Goal: Communication & Community: Share content

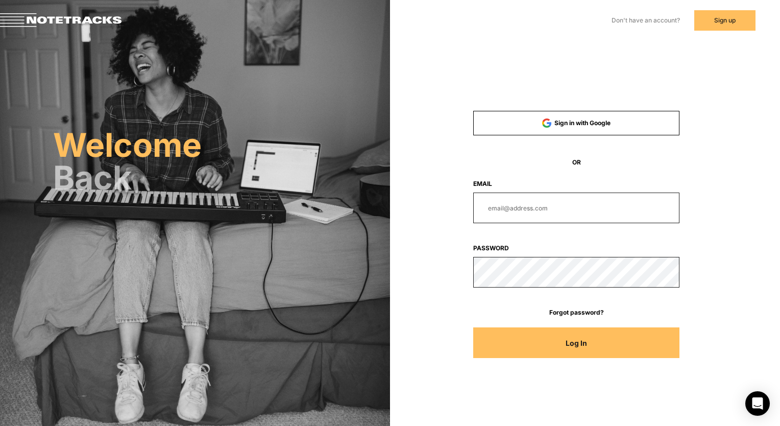
type input "[EMAIL_ADDRESS][DOMAIN_NAME]"
click at [620, 200] on input "[EMAIL_ADDRESS][DOMAIN_NAME]" at bounding box center [576, 207] width 206 height 31
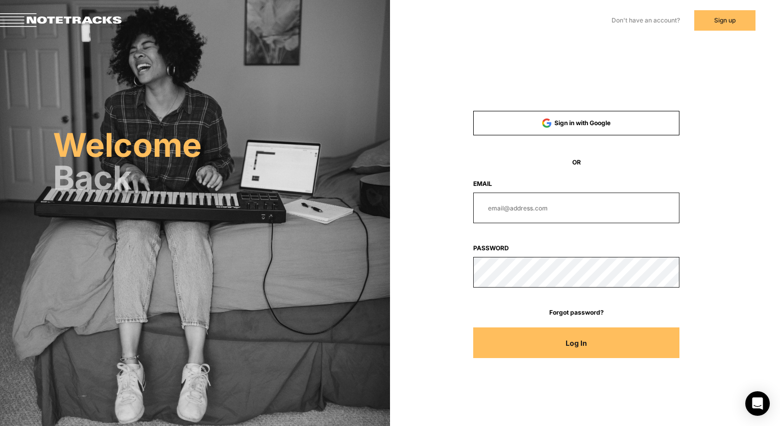
click at [711, 242] on form "Sign in with Google OR Email Password Forgot password? Log In" at bounding box center [576, 239] width 275 height 257
click at [541, 207] on input "email" at bounding box center [576, 207] width 206 height 31
click at [681, 346] on div "Log In" at bounding box center [576, 342] width 275 height 31
click at [672, 344] on button "Log In" at bounding box center [576, 342] width 206 height 31
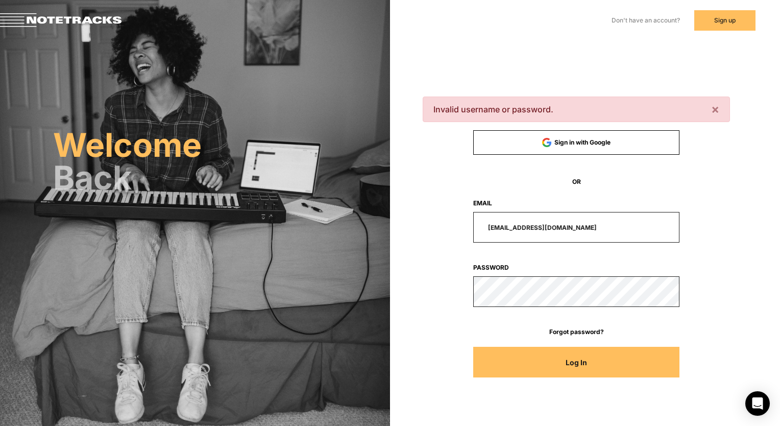
click at [597, 228] on input "[EMAIL_ADDRESS][DOMAIN_NAME]" at bounding box center [576, 227] width 206 height 31
paste input "[PERSON_NAME]"
type input "[PERSON_NAME][EMAIL_ADDRESS][DOMAIN_NAME]"
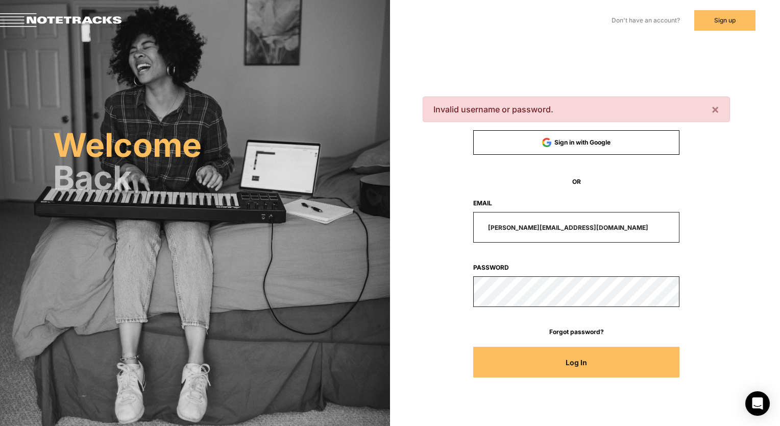
click at [527, 364] on button "Log In" at bounding box center [576, 362] width 206 height 31
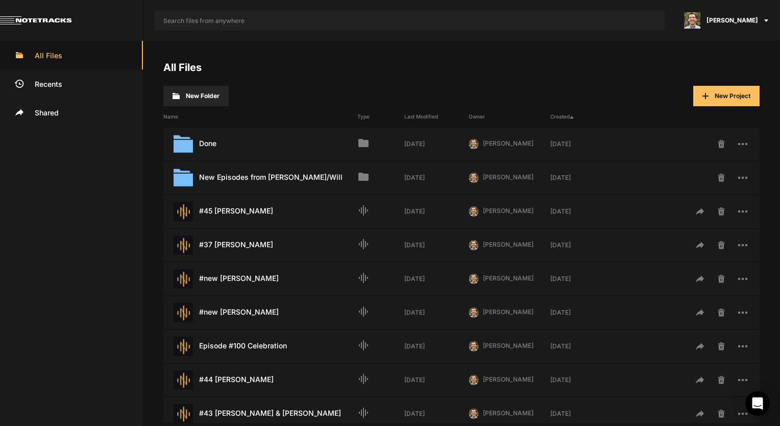
click at [713, 92] on button "New Project" at bounding box center [726, 96] width 66 height 20
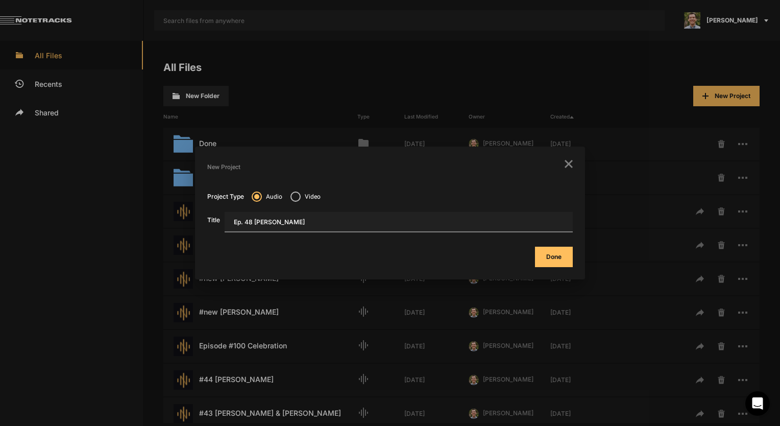
type input "Ep. 48 [PERSON_NAME]"
click at [556, 255] on button "Done" at bounding box center [554, 256] width 38 height 20
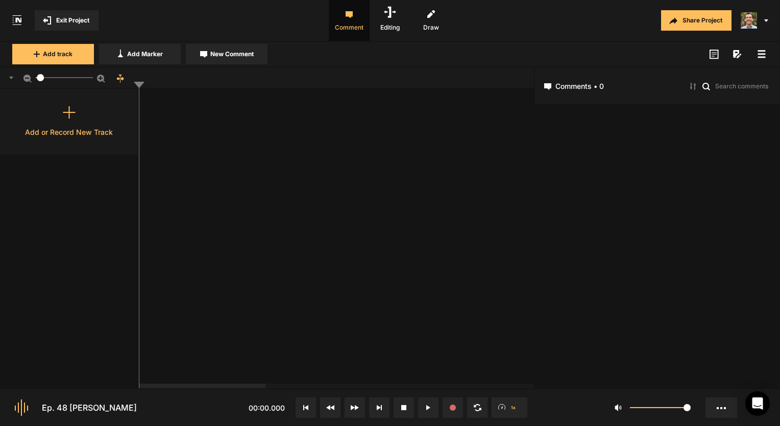
click at [92, 130] on div "Add or Record New Track" at bounding box center [69, 132] width 88 height 11
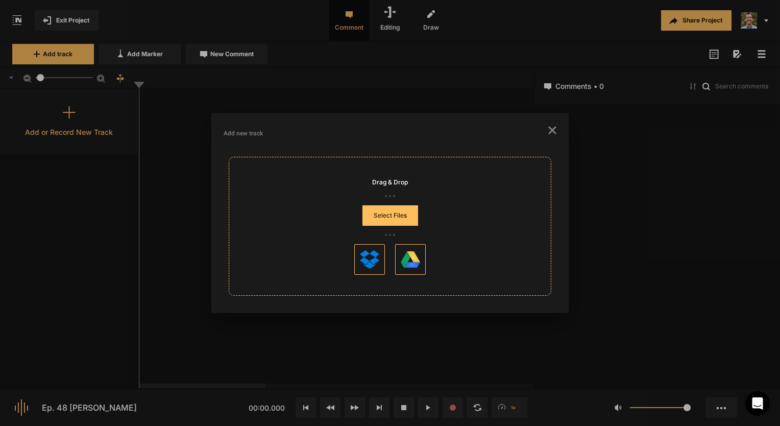
click at [413, 217] on button "Select Files" at bounding box center [390, 215] width 56 height 20
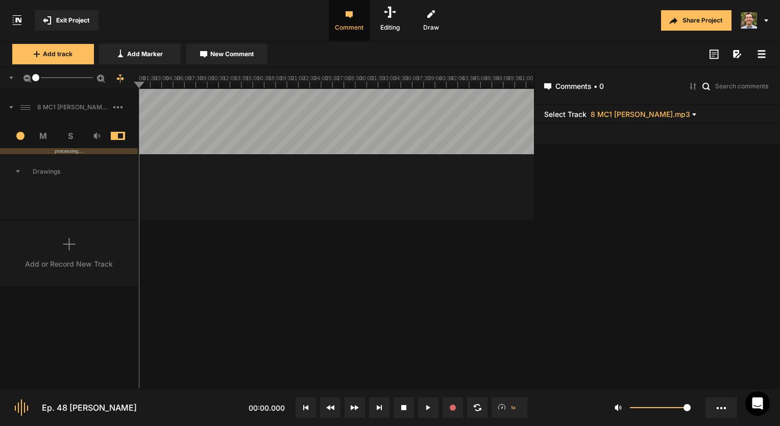
drag, startPoint x: 26, startPoint y: 78, endPoint x: 8, endPoint y: 80, distance: 17.4
click at [8, 80] on div "1" at bounding box center [69, 77] width 139 height 21
drag, startPoint x: 146, startPoint y: 388, endPoint x: 188, endPoint y: 388, distance: 41.8
click at [188, 388] on nt-controls "Ep. 48 [PERSON_NAME] 00:00.000 1x 1" at bounding box center [390, 407] width 780 height 38
drag, startPoint x: 34, startPoint y: 78, endPoint x: 61, endPoint y: 78, distance: 27.6
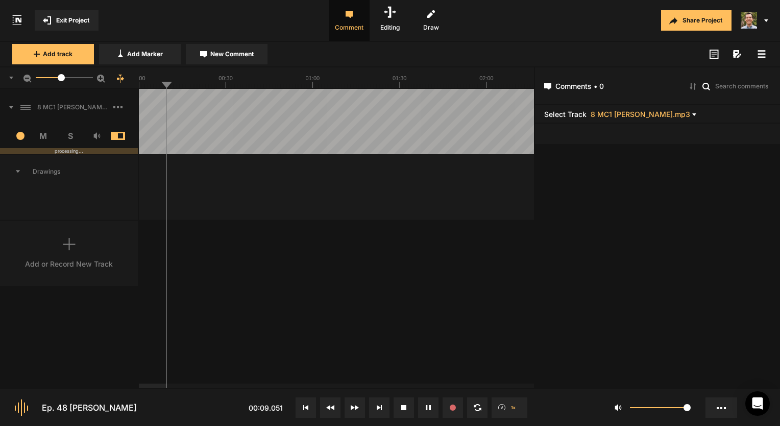
click at [61, 78] on div at bounding box center [61, 77] width 7 height 7
click at [224, 76] on text "00:30" at bounding box center [225, 78] width 14 height 6
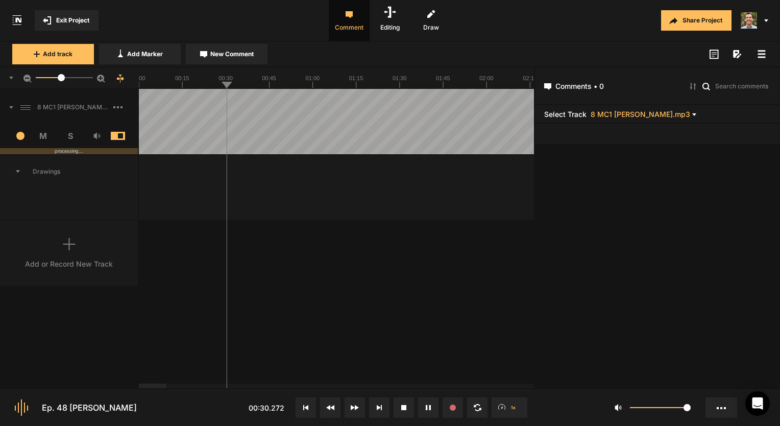
click at [209, 58] on button "New Comment" at bounding box center [227, 54] width 82 height 20
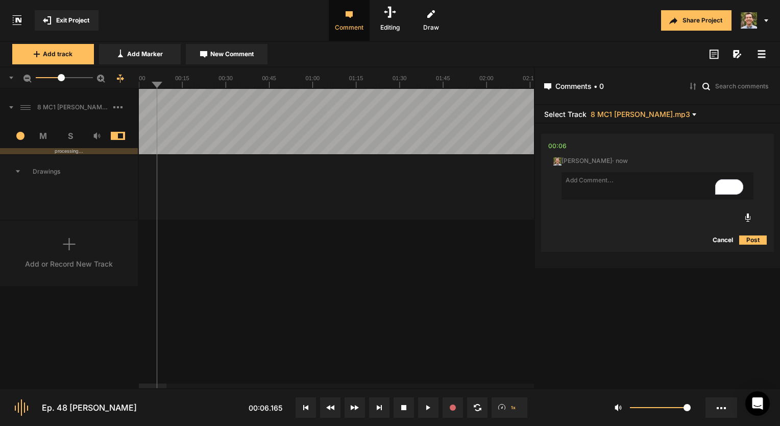
click at [717, 237] on button "Cancel" at bounding box center [722, 240] width 33 height 12
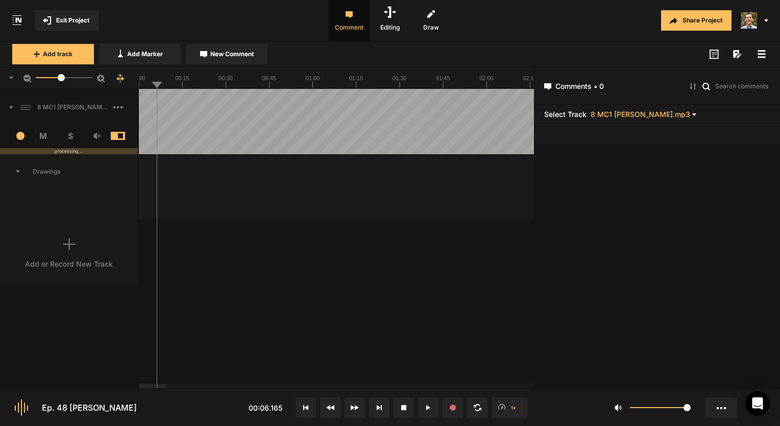
click at [706, 23] on button "Share Project" at bounding box center [696, 20] width 70 height 20
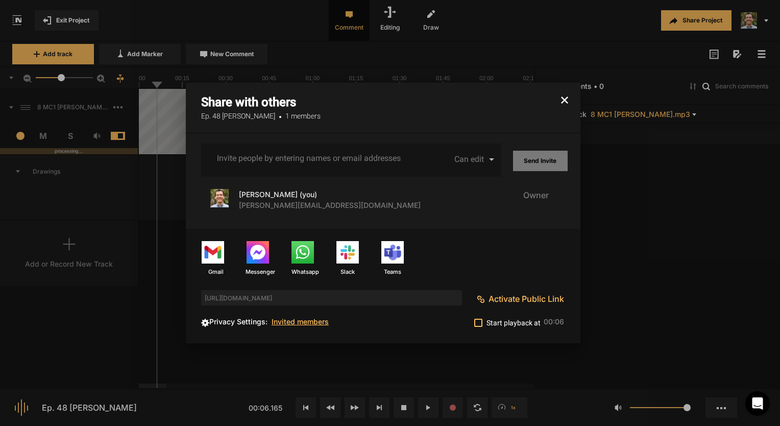
drag, startPoint x: 304, startPoint y: 170, endPoint x: 304, endPoint y: 164, distance: 6.7
click at [304, 168] on div "Invite people by entering names or email addresses" at bounding box center [309, 159] width 185 height 33
click at [304, 163] on div "collaborators emails" at bounding box center [309, 158] width 189 height 13
type input "[EMAIL_ADDRESS][DOMAIN_NAME]"
click at [327, 148] on div "Invite people by entering names or email addresses" at bounding box center [309, 154] width 185 height 23
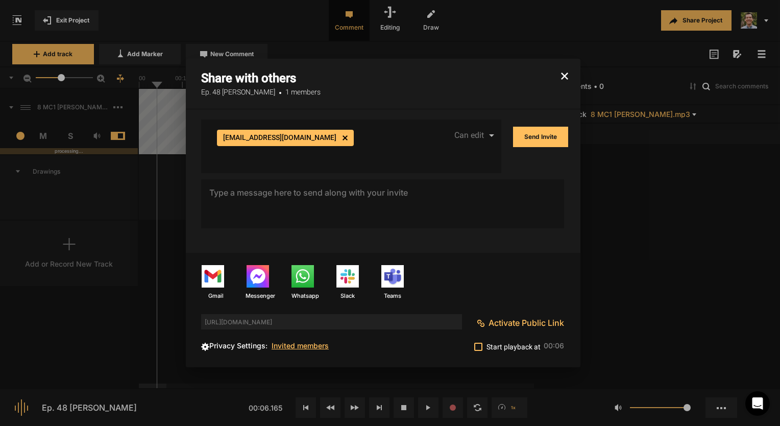
type input "[EMAIL_ADDRESS][DOMAIN_NAME]"
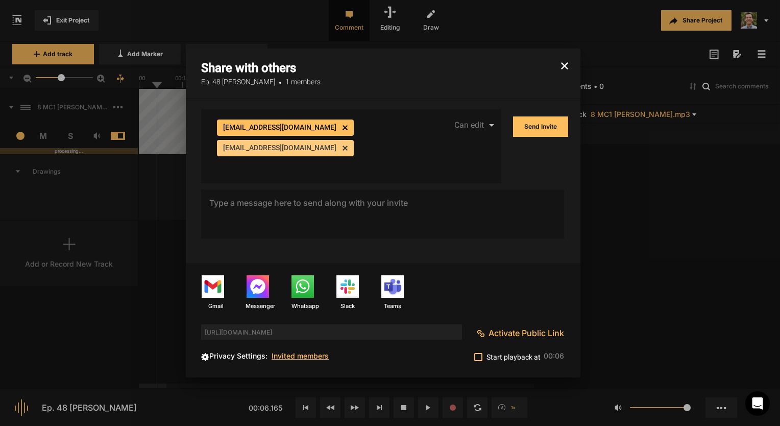
click at [339, 150] on mat-icon "cancel" at bounding box center [343, 146] width 9 height 9
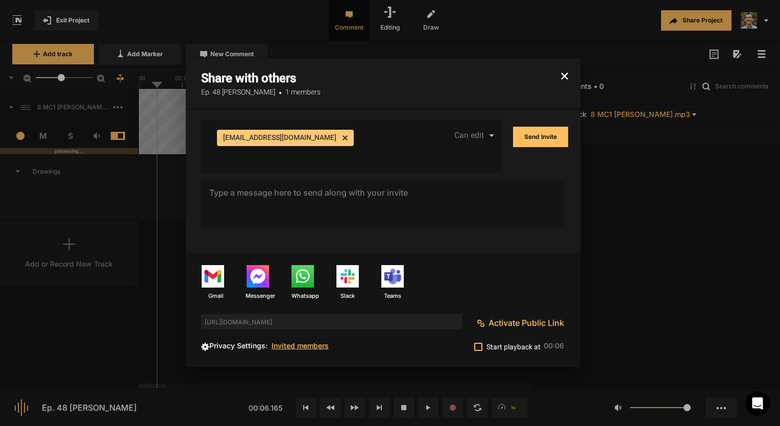
click at [338, 149] on div "[EMAIL_ADDRESS][DOMAIN_NAME] cancel" at bounding box center [309, 145] width 189 height 34
click at [338, 136] on div "[EMAIL_ADDRESS][DOMAIN_NAME] cancel" at bounding box center [309, 145] width 189 height 34
click at [325, 146] on mat-chip "[EMAIL_ADDRESS][DOMAIN_NAME] cancel" at bounding box center [285, 138] width 137 height 16
click at [284, 152] on input "Invite people by entering names or email addresses" at bounding box center [309, 154] width 185 height 9
type input "m"
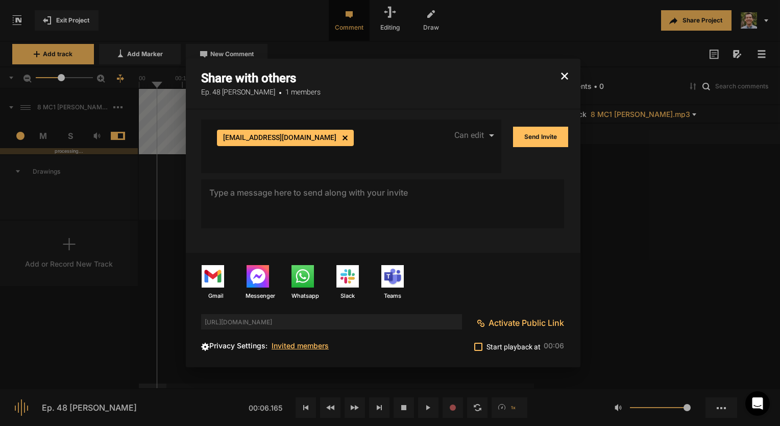
type input "a"
type input "[EMAIL_ADDRESS][DOMAIN_NAME]"
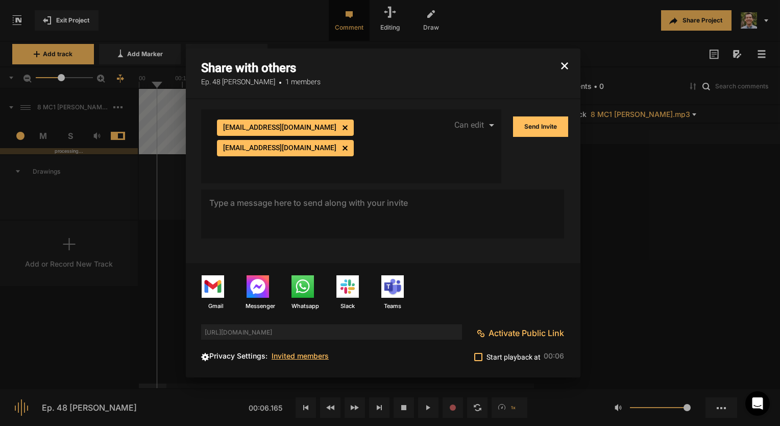
click at [347, 170] on div "[EMAIL_ADDRESS][DOMAIN_NAME] cancel [EMAIL_ADDRESS][DOMAIN_NAME] cancel Invite …" at bounding box center [309, 146] width 185 height 74
click at [339, 163] on div "[EMAIL_ADDRESS][DOMAIN_NAME] cancel [EMAIL_ADDRESS][DOMAIN_NAME] cancel" at bounding box center [309, 144] width 189 height 54
click at [305, 164] on div "[EMAIL_ADDRESS][DOMAIN_NAME] cancel [EMAIL_ADDRESS][DOMAIN_NAME] cancel" at bounding box center [309, 144] width 189 height 54
click at [268, 171] on div "[EMAIL_ADDRESS][DOMAIN_NAME] cancel [EMAIL_ADDRESS][DOMAIN_NAME] cancel Invite …" at bounding box center [309, 146] width 185 height 74
click at [323, 154] on div "[EMAIL_ADDRESS][DOMAIN_NAME] cancel [EMAIL_ADDRESS][DOMAIN_NAME] cancel" at bounding box center [309, 144] width 189 height 54
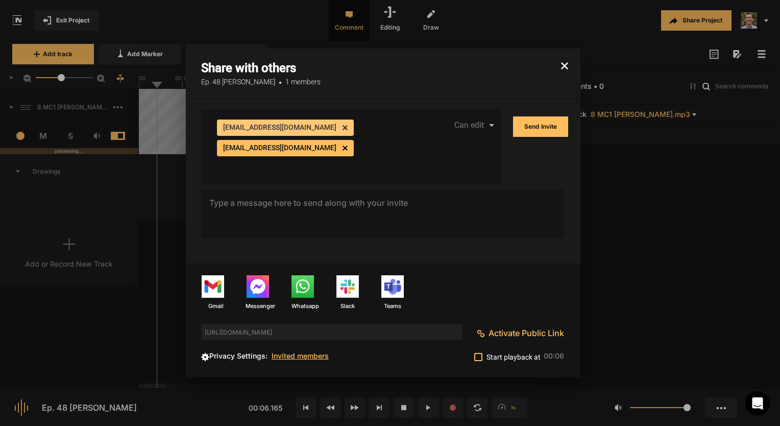
click at [323, 156] on div "[EMAIL_ADDRESS][DOMAIN_NAME] cancel [EMAIL_ADDRESS][DOMAIN_NAME] cancel" at bounding box center [309, 144] width 189 height 54
click at [327, 160] on input "Invite people by entering names or email addresses" at bounding box center [309, 164] width 185 height 9
type input "m"
paste input "[EMAIL_ADDRESS][DOMAIN_NAME]"
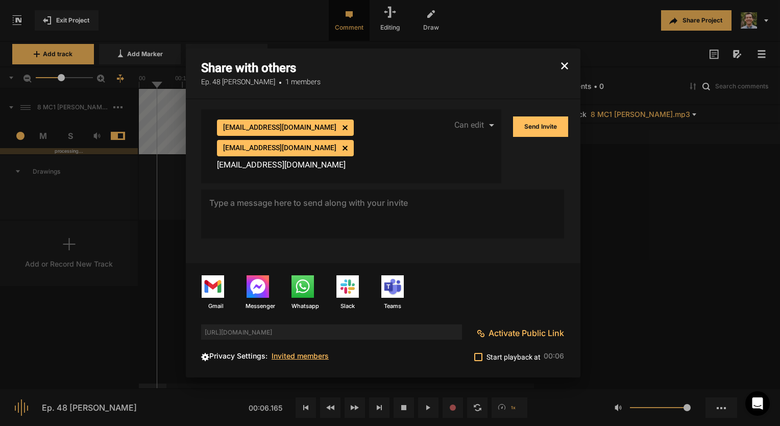
scroll to position [0, 7]
click at [325, 160] on input "[EMAIL_ADDRESS][DOMAIN_NAME]" at bounding box center [309, 164] width 185 height 9
click at [331, 160] on input "[EMAIL_ADDRESS][DOMAIN_NAME]" at bounding box center [309, 164] width 185 height 9
drag, startPoint x: 331, startPoint y: 155, endPoint x: 321, endPoint y: 156, distance: 10.3
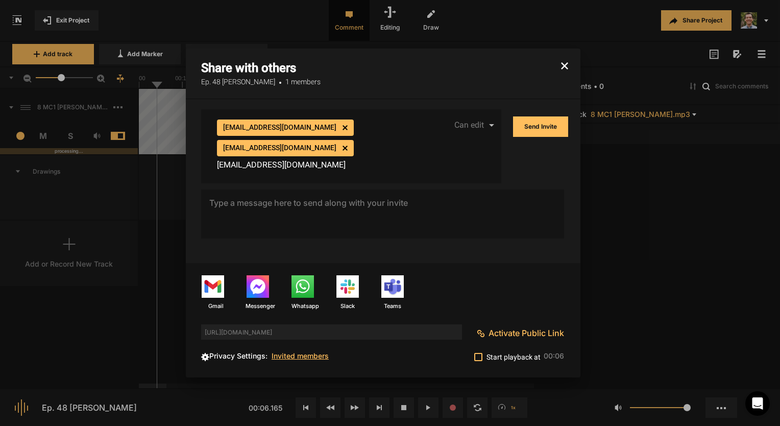
click at [321, 156] on div "[EMAIL_ADDRESS][DOMAIN_NAME] cancel [EMAIL_ADDRESS][DOMAIN_NAME] cancel [EMAIL_…" at bounding box center [309, 144] width 189 height 54
click at [398, 160] on input "[EMAIL_ADDRESS][DOMAIN_NAME]" at bounding box center [309, 164] width 185 height 9
drag, startPoint x: 398, startPoint y: 152, endPoint x: 406, endPoint y: 152, distance: 8.7
click at [406, 152] on mat-form-field "[EMAIL_ADDRESS][DOMAIN_NAME] cancel [EMAIL_ADDRESS][DOMAIN_NAME] cancel [EMAIL_…" at bounding box center [309, 146] width 200 height 74
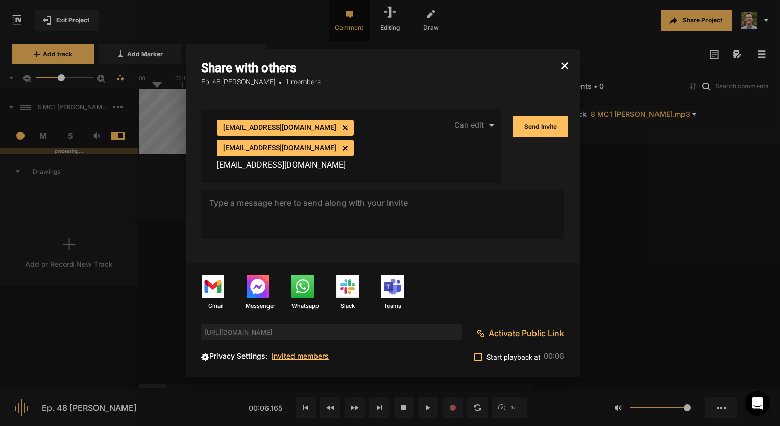
click at [399, 160] on input "[EMAIL_ADDRESS][DOMAIN_NAME]" at bounding box center [309, 164] width 185 height 9
type input "[EMAIL_ADDRESS][DOMAIN_NAME]"
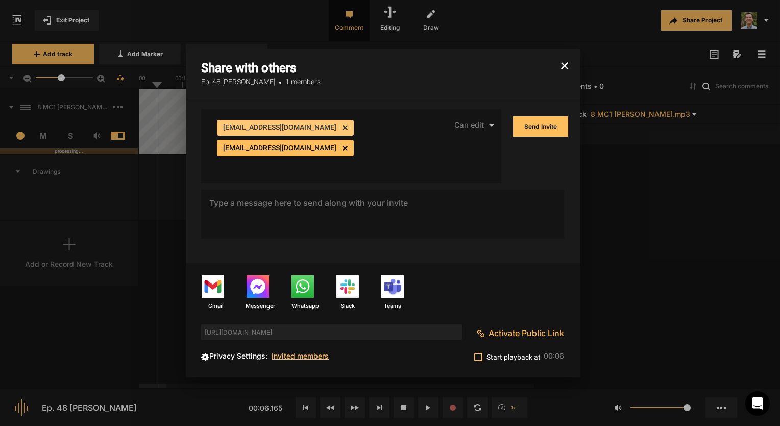
scroll to position [0, 0]
click at [402, 154] on div "[EMAIL_ADDRESS][DOMAIN_NAME] cancel [EMAIL_ADDRESS][DOMAIN_NAME] cancel" at bounding box center [309, 144] width 189 height 54
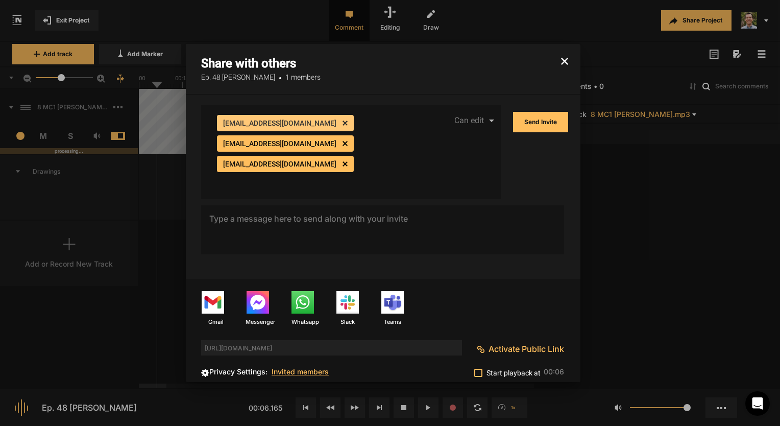
click at [354, 170] on div "[EMAIL_ADDRESS][DOMAIN_NAME] cancel [EMAIL_ADDRESS][DOMAIN_NAME] cancel [EMAIL_…" at bounding box center [309, 150] width 189 height 75
click at [534, 123] on button "Send Invite" at bounding box center [540, 122] width 55 height 20
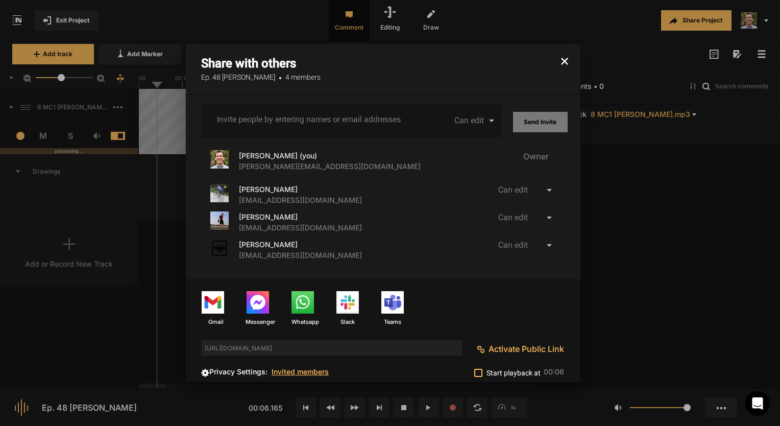
click at [564, 66] on button "button" at bounding box center [565, 56] width 32 height 24
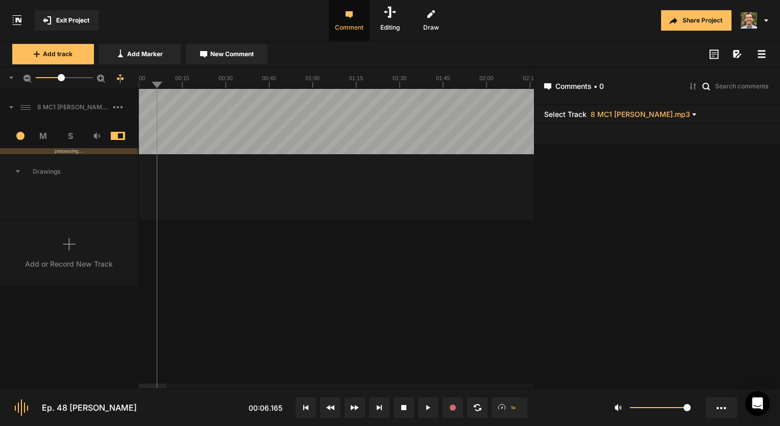
click at [52, 20] on mat-icon at bounding box center [49, 20] width 13 height 8
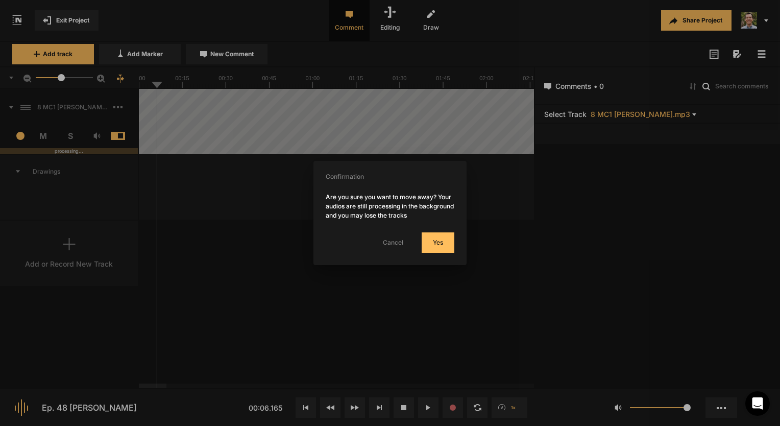
click at [432, 236] on button "Yes" at bounding box center [438, 242] width 33 height 20
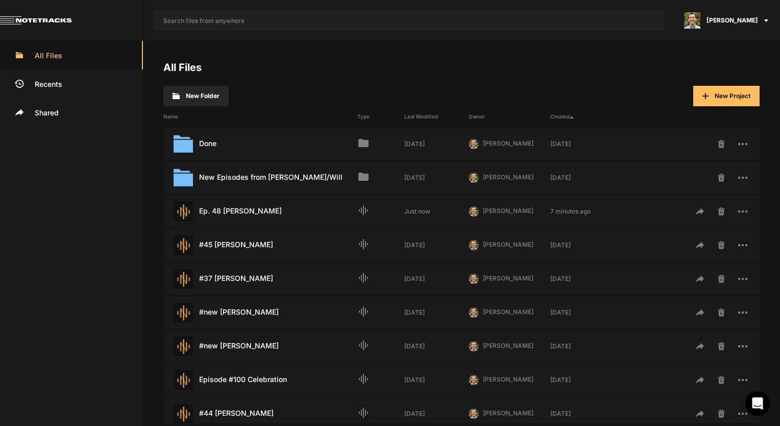
click at [715, 95] on span "New Project" at bounding box center [732, 96] width 36 height 8
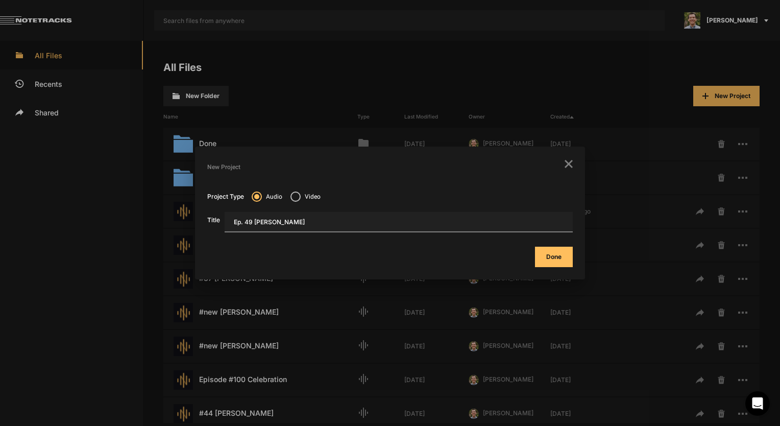
type input "Ep. 49 [PERSON_NAME]"
click at [556, 264] on button "Done" at bounding box center [554, 256] width 38 height 20
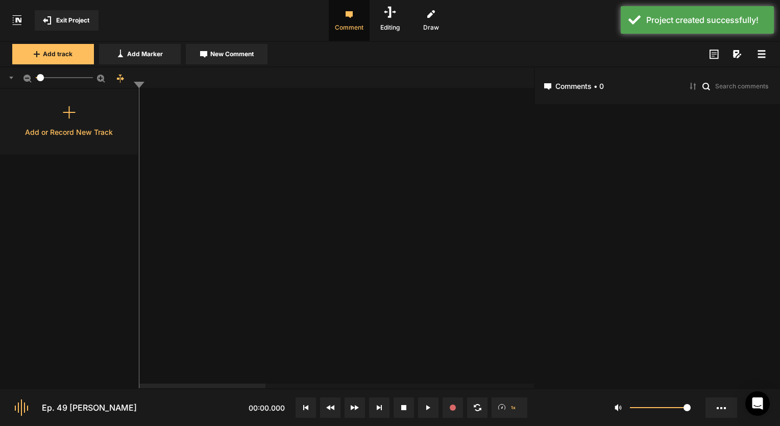
click at [55, 120] on div "Add or Record New Track" at bounding box center [69, 121] width 139 height 65
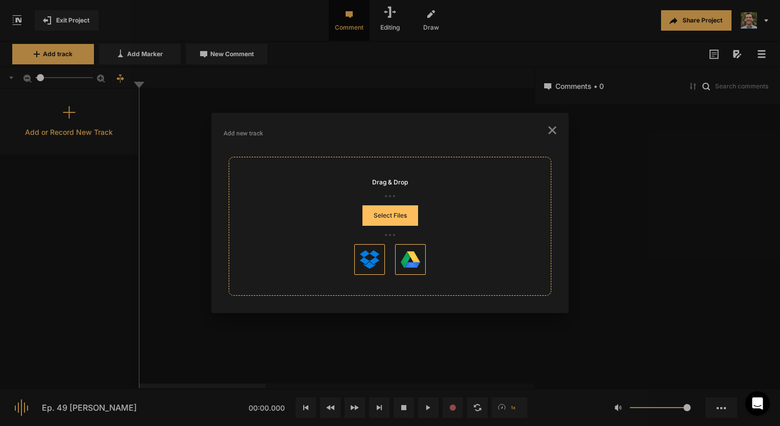
click at [378, 212] on button "Select Files" at bounding box center [390, 215] width 56 height 20
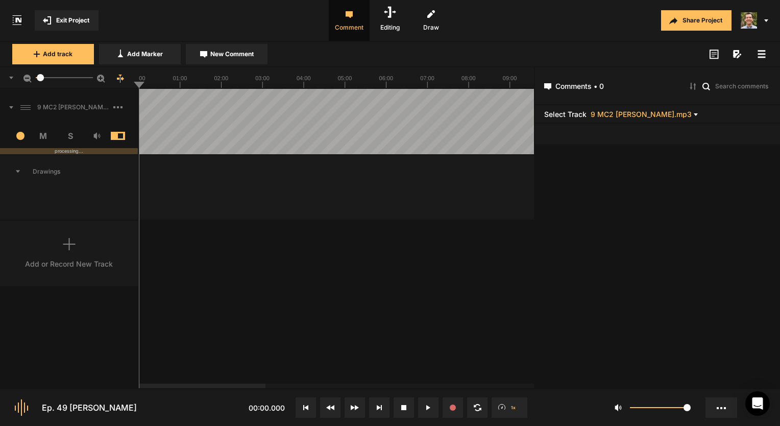
click at [687, 20] on button "Share Project" at bounding box center [696, 20] width 70 height 20
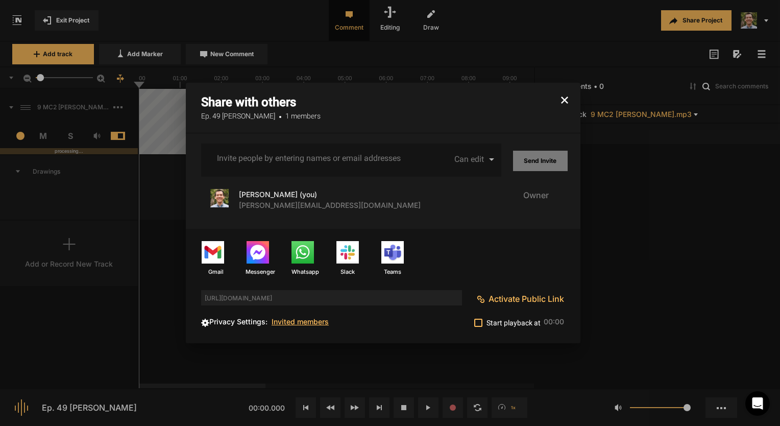
click at [270, 156] on input "Invite people by entering names or email addresses" at bounding box center [309, 158] width 185 height 9
type input "[EMAIL_ADDRESS][DOMAIN_NAME]"
click at [320, 164] on div "Invite people by entering names or email addresses" at bounding box center [309, 159] width 185 height 33
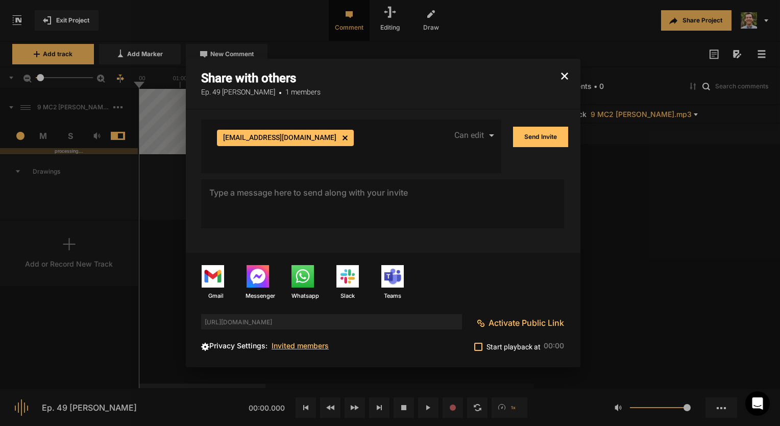
type input "[EMAIL_ADDRESS][DOMAIN_NAME]"
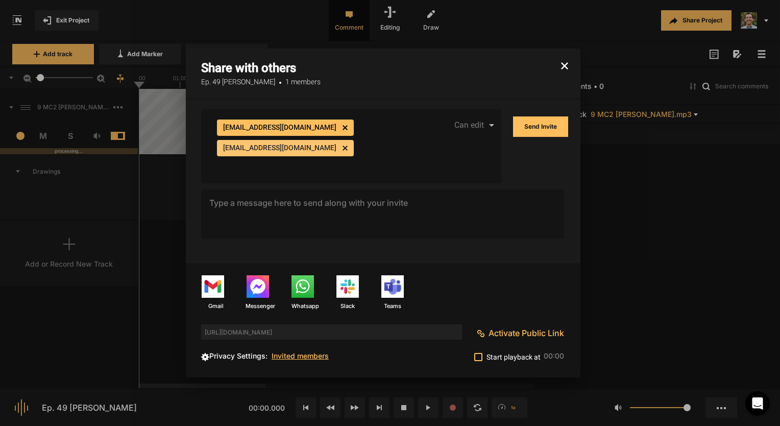
click at [339, 150] on mat-icon "cancel" at bounding box center [343, 146] width 9 height 9
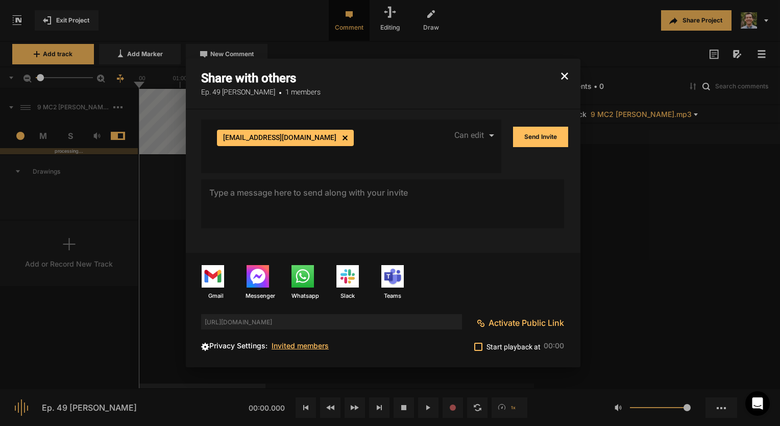
click at [321, 154] on input "Invite people by entering names or email addresses" at bounding box center [309, 154] width 185 height 9
type input "[EMAIL_ADDRESS][DOMAIN_NAME]"
click at [332, 162] on div "[EMAIL_ADDRESS][DOMAIN_NAME] cancel Invite people by entering names or email ad…" at bounding box center [309, 140] width 185 height 43
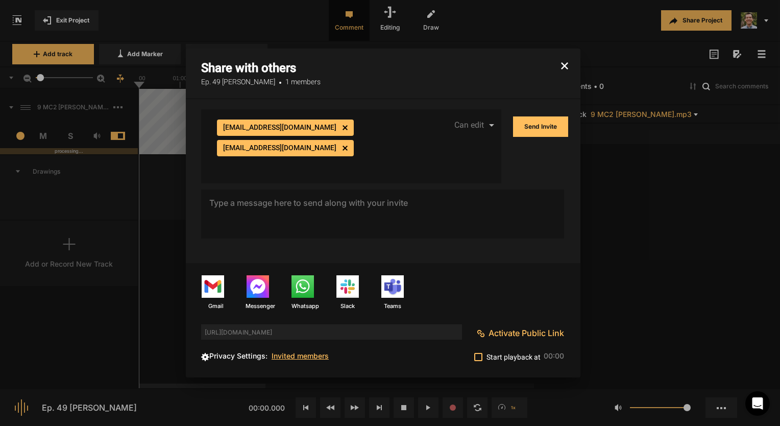
click at [331, 160] on input "Invite people by entering names or email addresses" at bounding box center [309, 164] width 185 height 9
paste input "[EMAIL_ADDRESS][DOMAIN_NAME]"
type input "[EMAIL_ADDRESS][DOMAIN_NAME]"
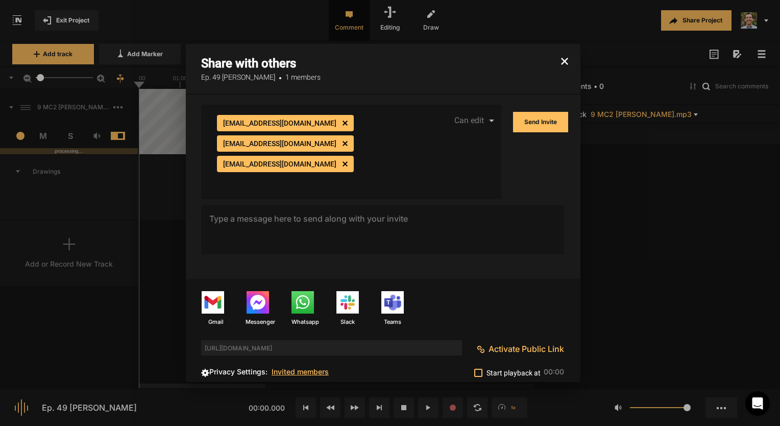
click at [553, 117] on button "Send Invite" at bounding box center [540, 122] width 55 height 20
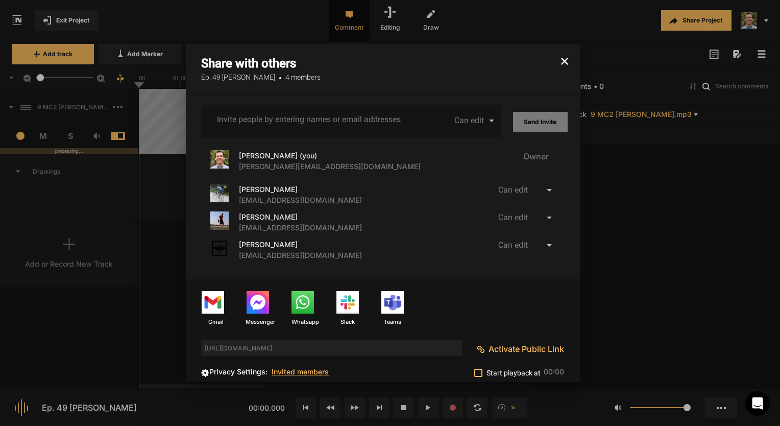
click at [566, 59] on icon "button" at bounding box center [564, 61] width 7 height 7
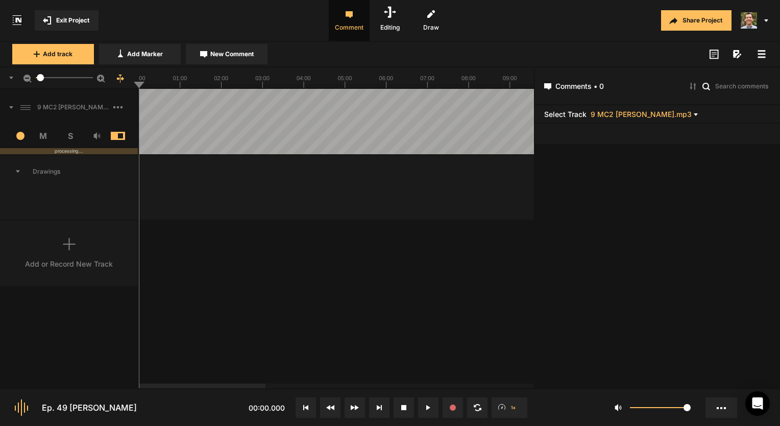
click at [749, 21] on img at bounding box center [748, 20] width 16 height 16
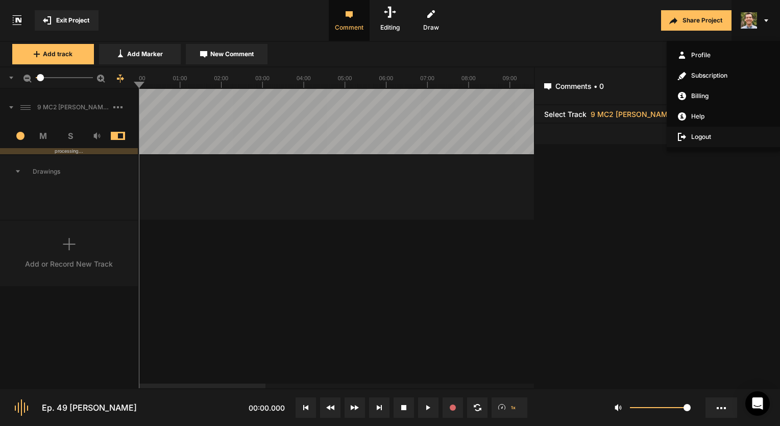
click at [697, 136] on span "Logout" at bounding box center [722, 137] width 113 height 20
